Goal: Information Seeking & Learning: Learn about a topic

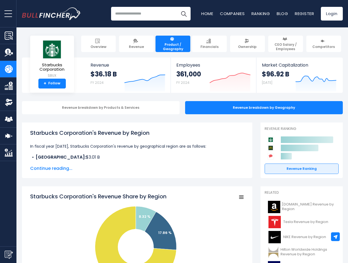
click at [8, 13] on span "open menu" at bounding box center [8, 13] width 8 height 1
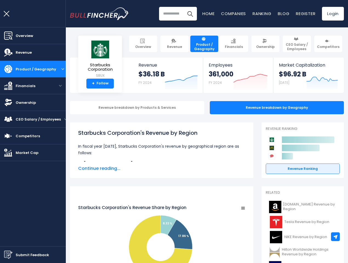
click at [8, 255] on img "Submit Feedback" at bounding box center [8, 255] width 8 height 8
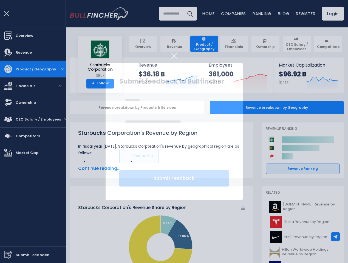
click at [335, 237] on div at bounding box center [174, 131] width 348 height 263
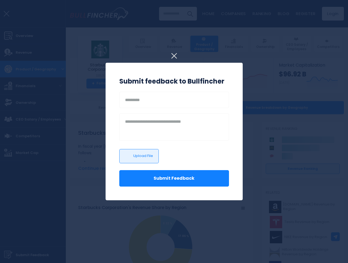
click at [141, 80] on h3 "Submit feedback to Bullfincher" at bounding box center [174, 81] width 110 height 10
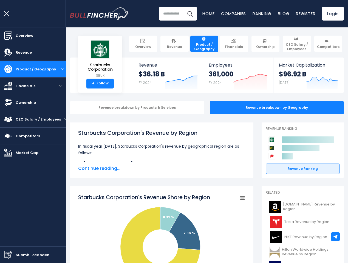
click at [226, 80] on div "361,000 FY 2024" at bounding box center [221, 79] width 25 height 18
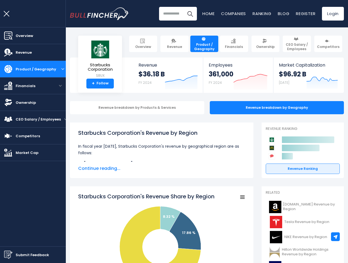
click at [312, 80] on icon at bounding box center [321, 79] width 31 height 4
click at [96, 108] on div "Revenue breakdown by Products & Services" at bounding box center [137, 107] width 134 height 13
click at [133, 169] on span "Continue reading..." at bounding box center [161, 168] width 167 height 7
click at [133, 228] on icon "Starbucks Corporation's Revenue Share by Region" at bounding box center [160, 246] width 81 height 81
click at [237, 197] on rect "Starbucks Corporation's Revenue Share by Region" at bounding box center [161, 248] width 167 height 110
